Goal: Information Seeking & Learning: Learn about a topic

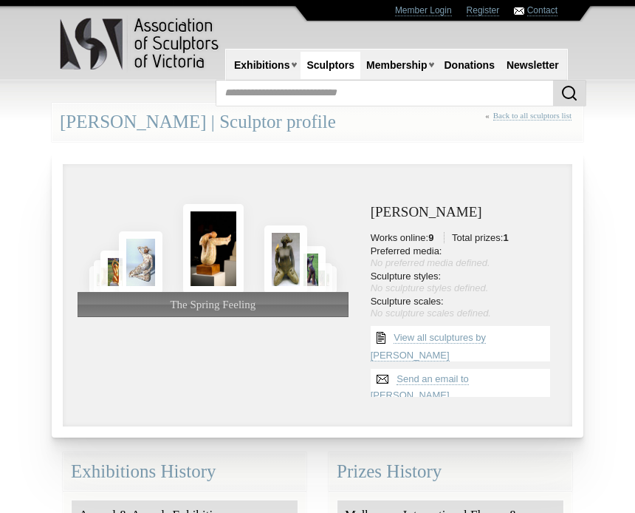
click at [225, 231] on img at bounding box center [213, 248] width 61 height 89
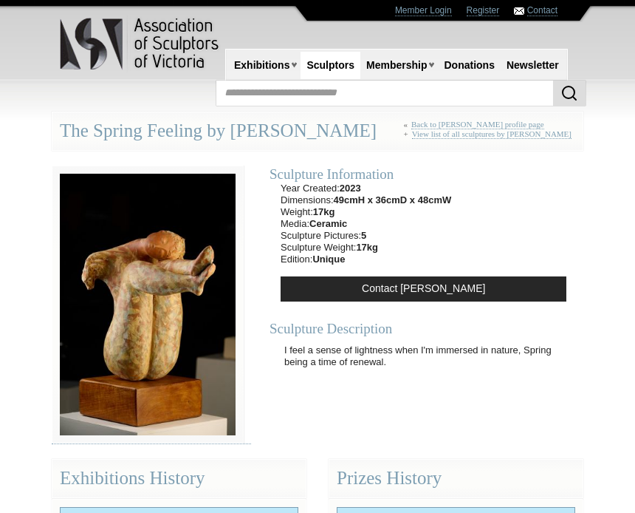
click at [167, 307] on img at bounding box center [148, 304] width 192 height 278
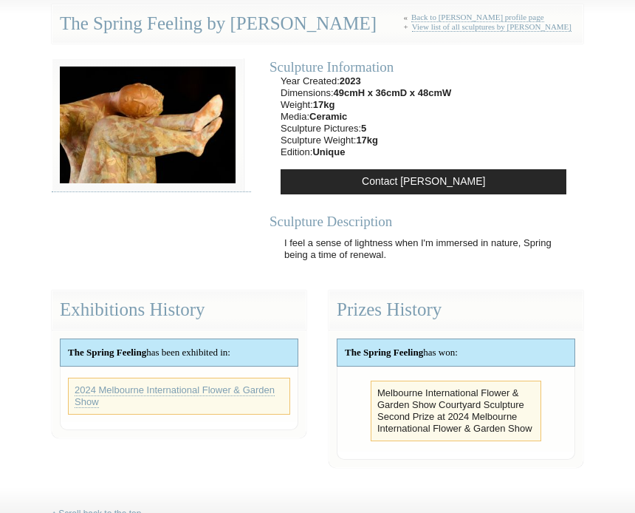
scroll to position [106, 0]
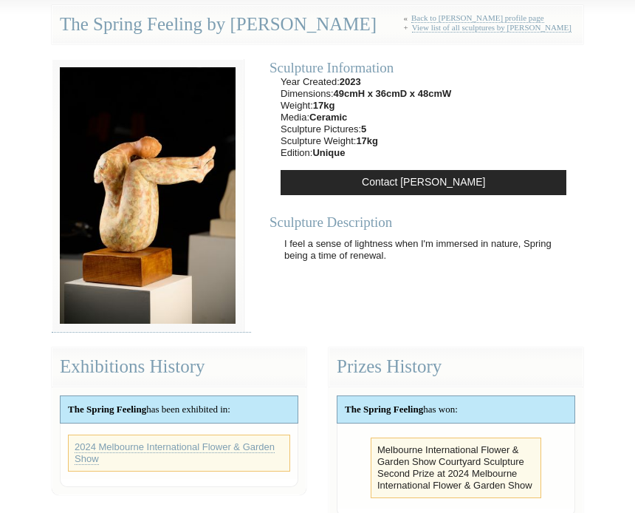
click at [484, 399] on div "The Spring Feeling has won:" at bounding box center [456, 409] width 237 height 27
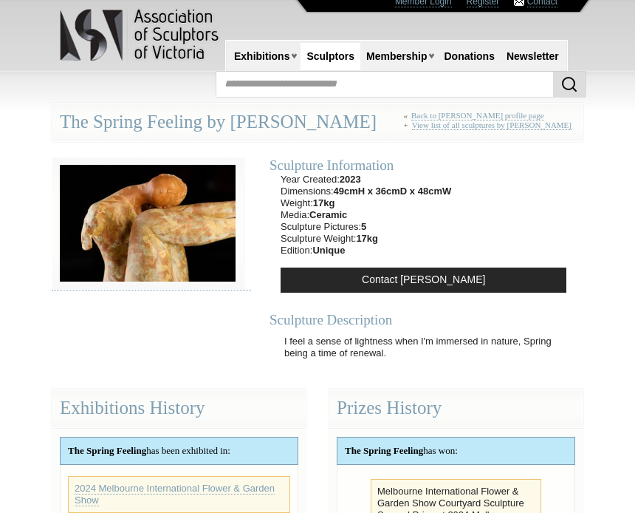
scroll to position [0, 0]
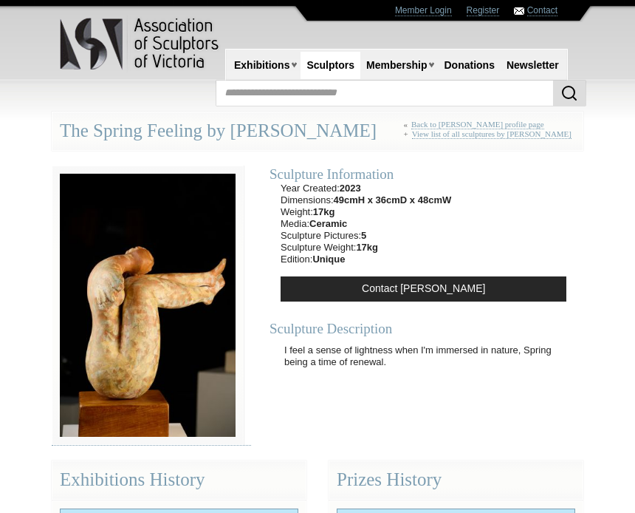
click at [155, 267] on img at bounding box center [148, 305] width 192 height 280
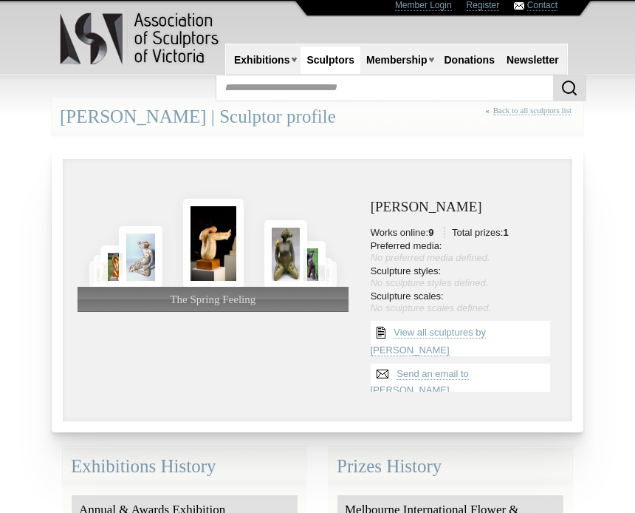
scroll to position [6, 0]
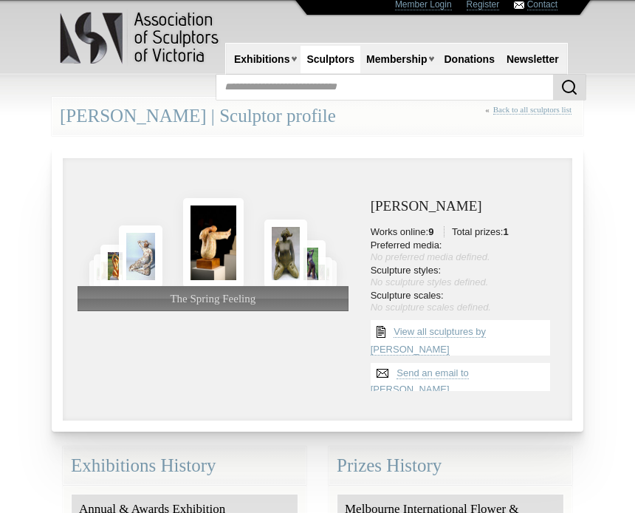
click at [152, 242] on div at bounding box center [213, 219] width 271 height 92
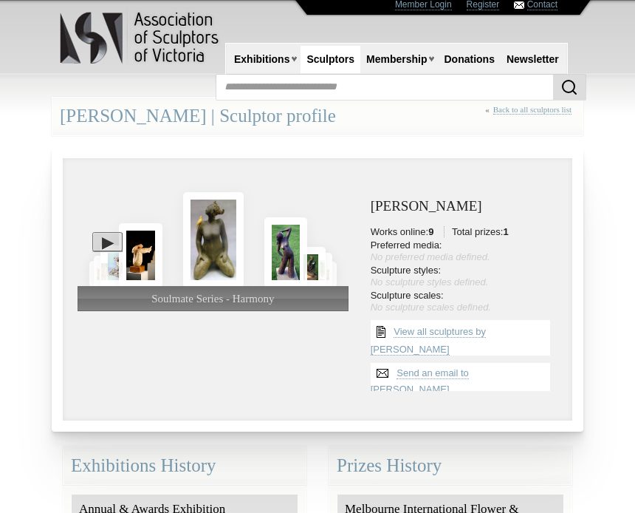
click at [293, 242] on img at bounding box center [286, 251] width 44 height 69
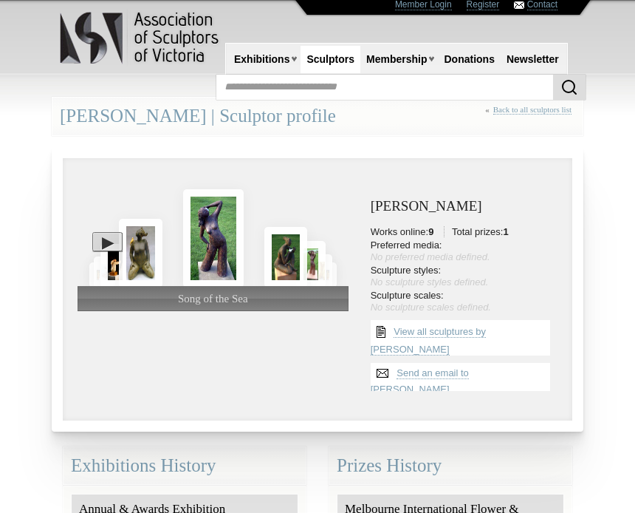
click at [222, 231] on img at bounding box center [213, 238] width 61 height 98
click at [214, 211] on img at bounding box center [213, 238] width 61 height 98
click at [219, 219] on img at bounding box center [213, 238] width 61 height 98
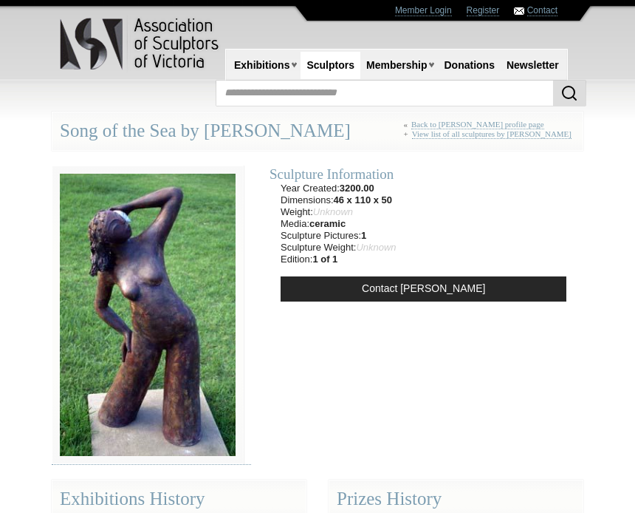
click at [199, 265] on img at bounding box center [148, 314] width 192 height 298
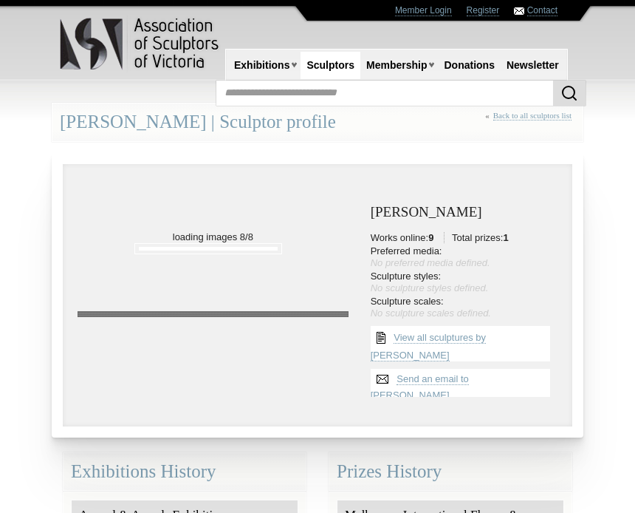
scroll to position [2, 0]
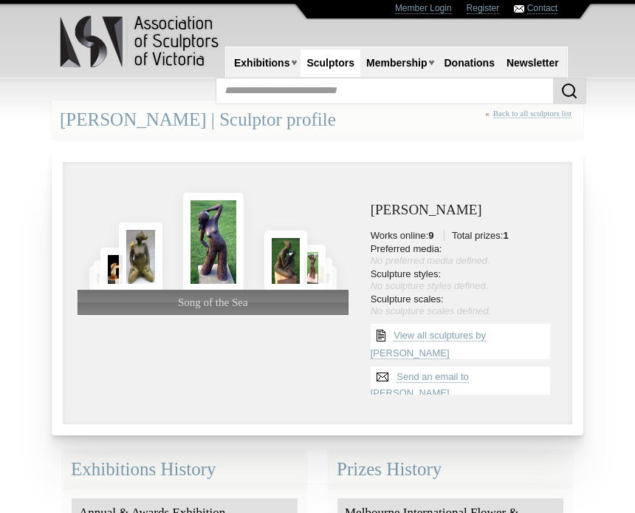
click at [290, 253] on img at bounding box center [286, 260] width 44 height 60
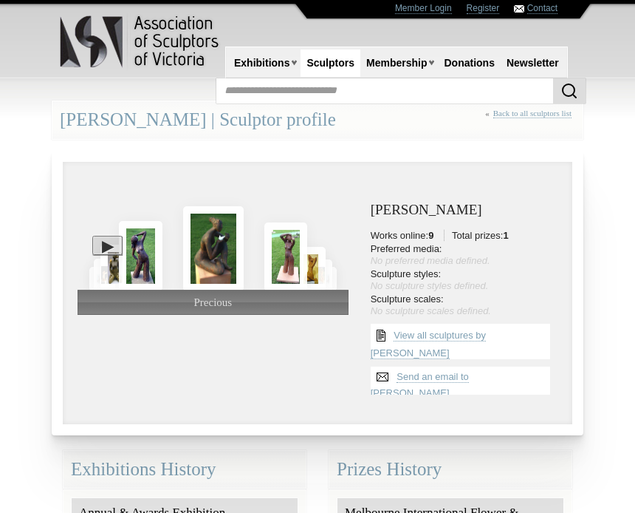
click at [216, 228] on img at bounding box center [213, 248] width 61 height 84
click at [218, 231] on img at bounding box center [213, 248] width 61 height 84
click at [222, 232] on img at bounding box center [213, 248] width 61 height 84
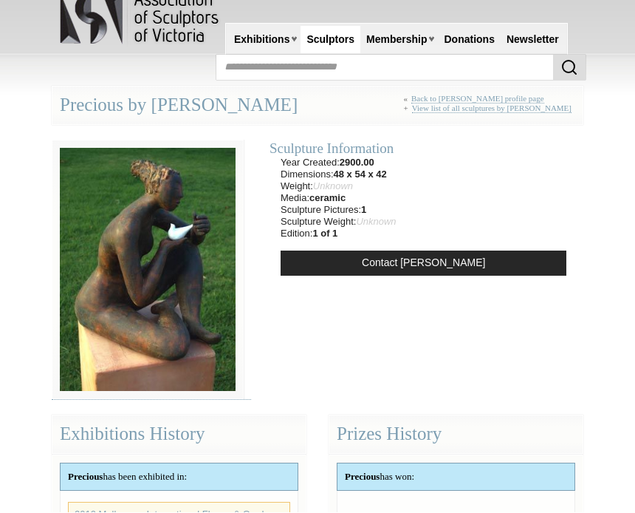
click at [197, 267] on img at bounding box center [148, 269] width 192 height 259
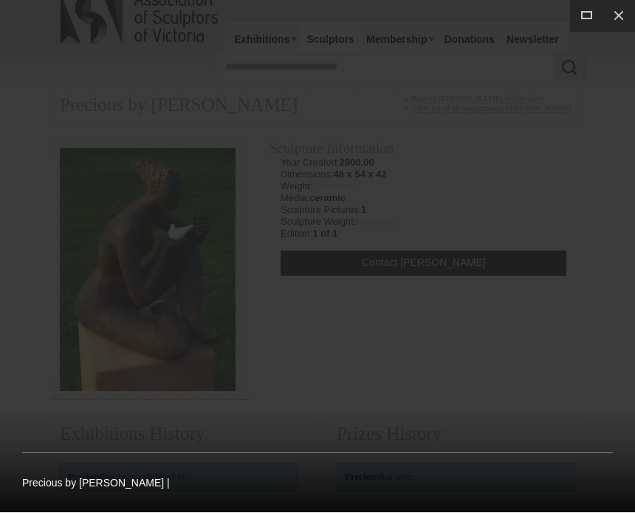
scroll to position [26, 0]
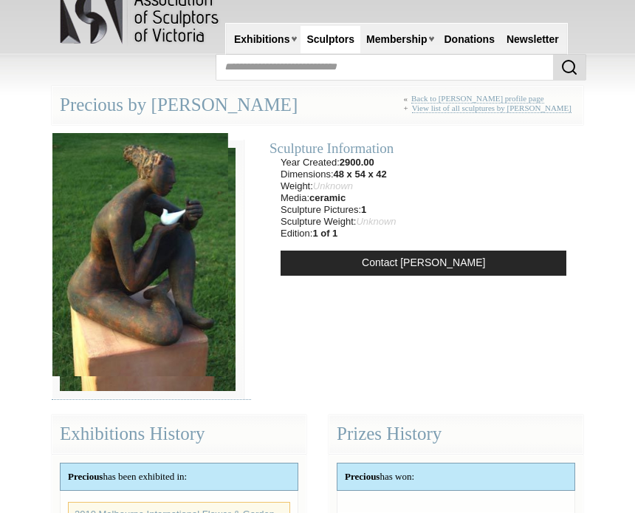
scroll to position [25, 0]
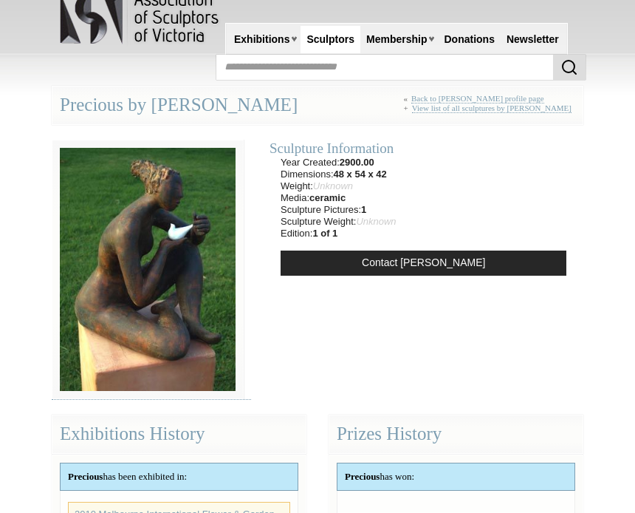
click at [189, 263] on img at bounding box center [148, 269] width 192 height 259
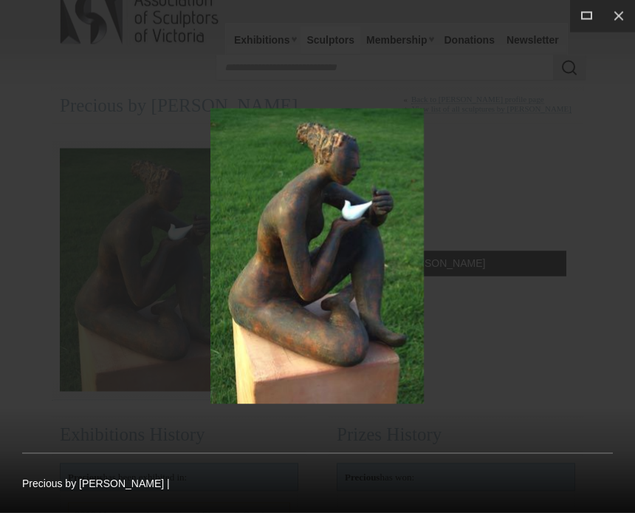
scroll to position [26, 0]
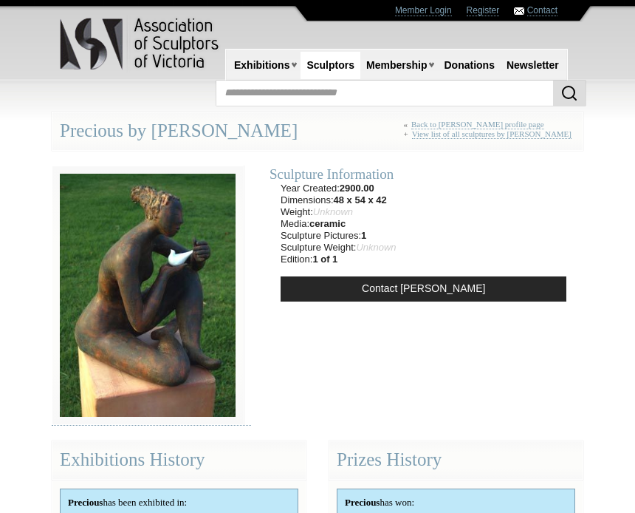
click at [557, 190] on div "Sculpture Information Year Created: 2900.00 Dimensions: 48 x 54 x 42 Weight: Un…" at bounding box center [423, 235] width 323 height 169
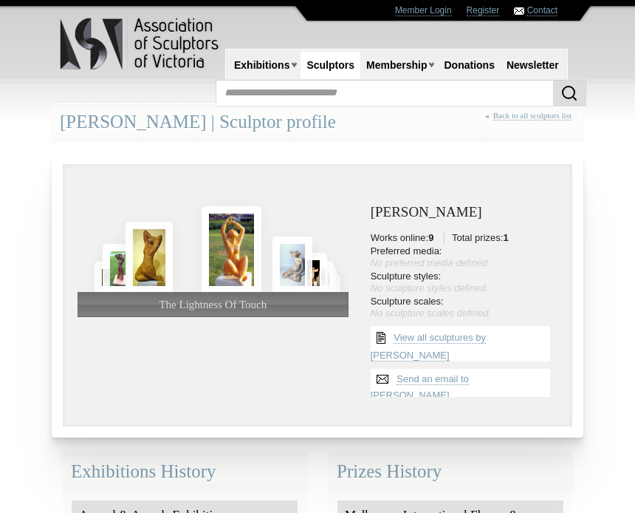
scroll to position [154, 115]
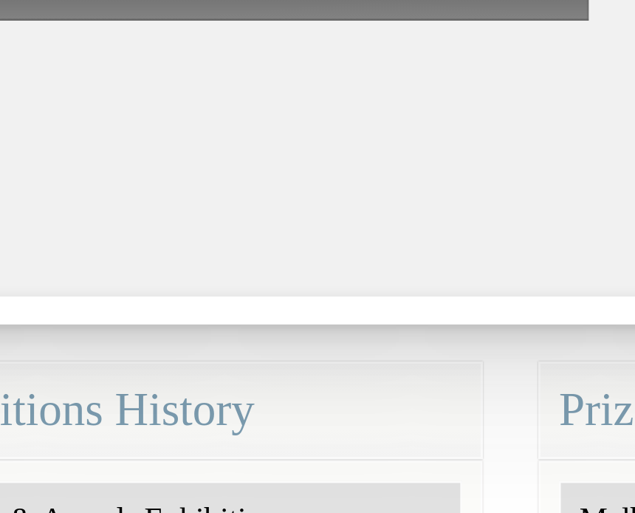
click at [264, 97] on img at bounding box center [286, 104] width 44 height 69
click at [183, 89] on img at bounding box center [213, 91] width 61 height 96
click at [183, 73] on img at bounding box center [213, 91] width 61 height 96
click at [183, 72] on img at bounding box center [213, 91] width 61 height 96
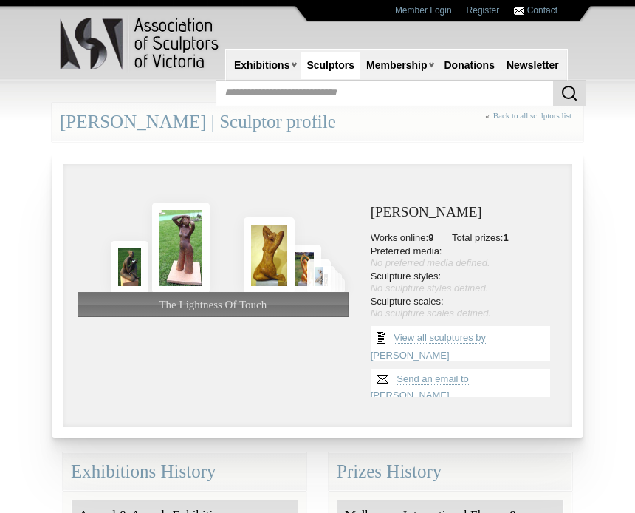
scroll to position [193, 160]
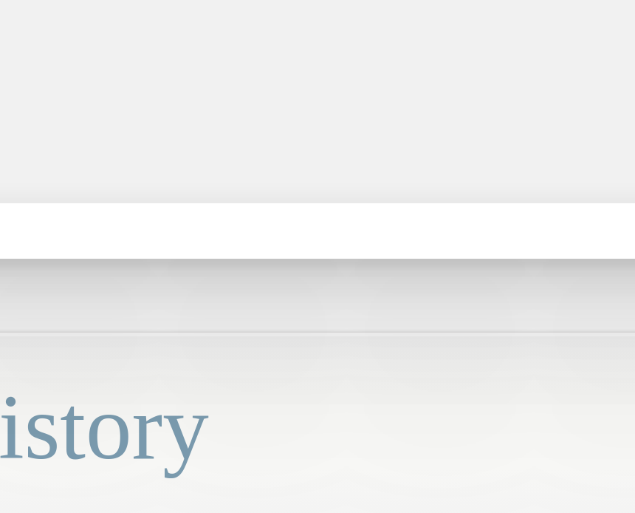
click at [183, 41] on img at bounding box center [213, 55] width 61 height 89
click at [183, 39] on img at bounding box center [213, 55] width 61 height 89
click at [183, 43] on img at bounding box center [213, 55] width 61 height 89
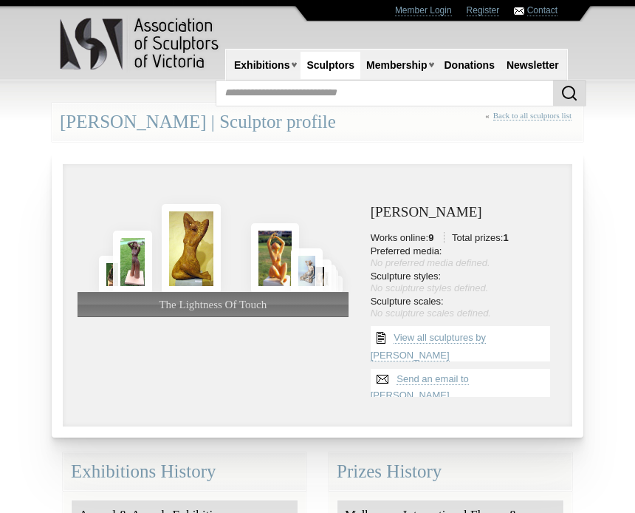
scroll to position [193, 174]
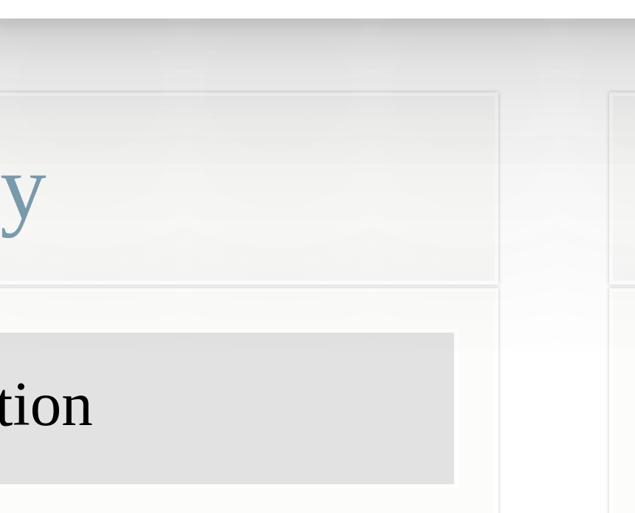
click at [264, 35] on img at bounding box center [286, 67] width 44 height 65
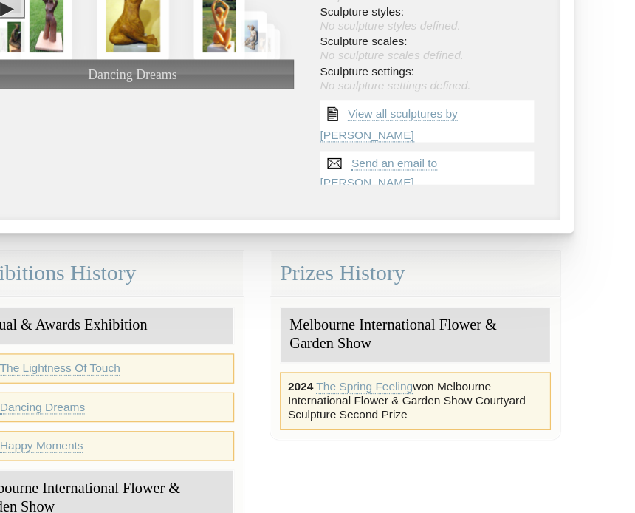
scroll to position [21, 0]
click at [371, 169] on link "View all sculptures by [PERSON_NAME]" at bounding box center [428, 154] width 115 height 30
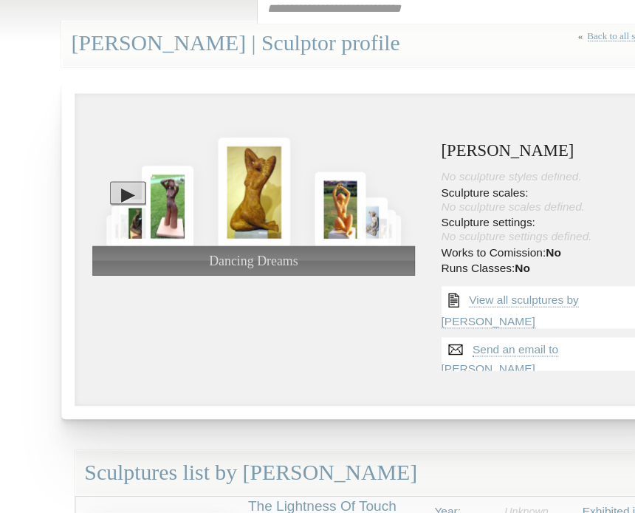
scroll to position [0, 0]
